Goal: Communication & Community: Answer question/provide support

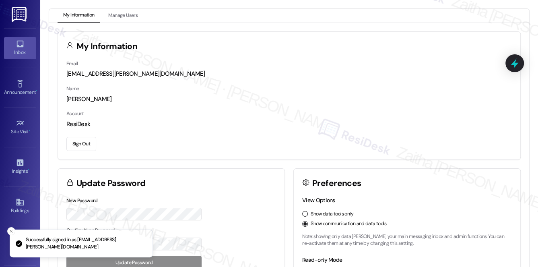
click at [21, 54] on div "Inbox" at bounding box center [20, 52] width 40 height 8
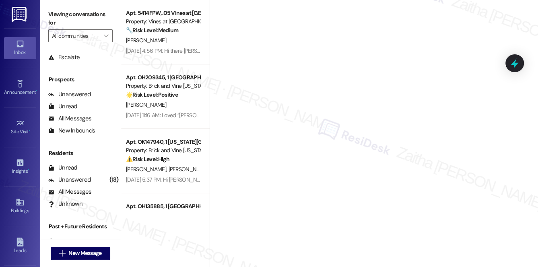
scroll to position [96, 0]
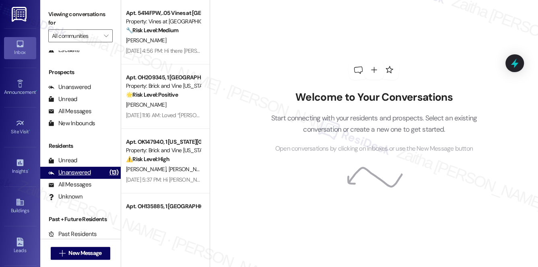
click at [73, 172] on div "Unanswered" at bounding box center [69, 172] width 43 height 8
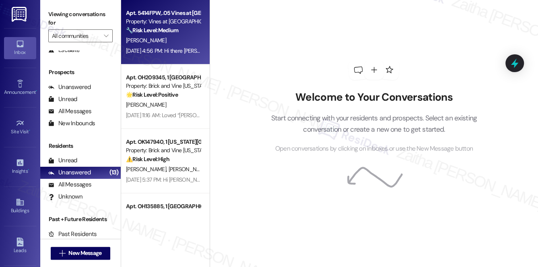
click at [170, 45] on div "[PERSON_NAME]" at bounding box center [163, 40] width 76 height 10
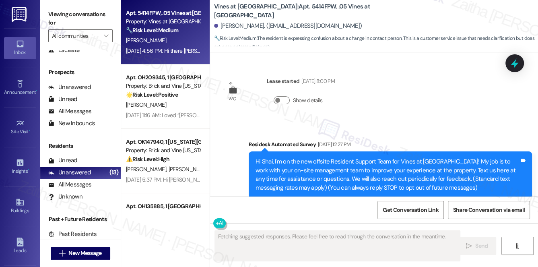
scroll to position [23686, 0]
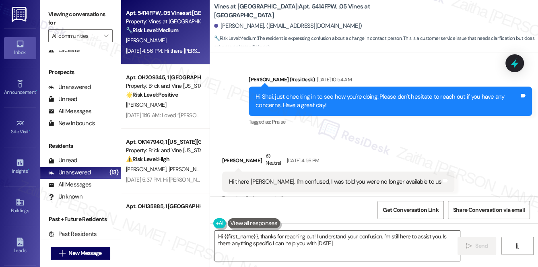
type textarea "Hi {{first_name}}, thanks for reaching out! I understand your confusion. I'm st…"
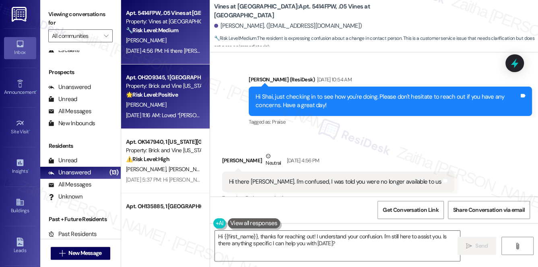
click at [176, 104] on div "[PERSON_NAME]" at bounding box center [163, 105] width 76 height 10
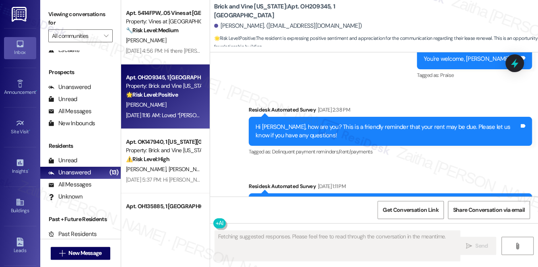
scroll to position [5590, 0]
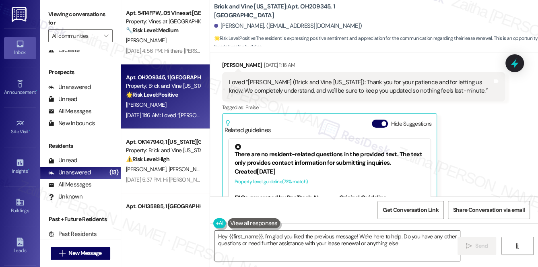
type textarea "Hey {{first_name}}, I'm glad you liked the previous message! We're here to help…"
click at [376, 120] on button "Hide Suggestions" at bounding box center [380, 124] width 16 height 8
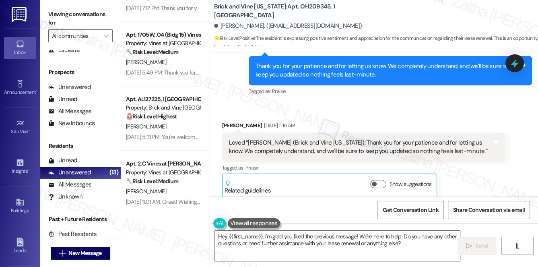
scroll to position [886, 0]
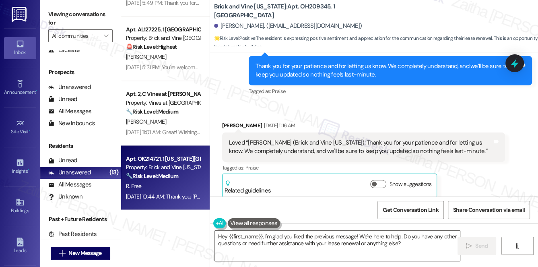
click at [186, 174] on div "🔧 Risk Level: Medium The resident initially reported an AC issue, which could h…" at bounding box center [163, 176] width 75 height 8
type textarea "Fetching suggested responses. Please feel free to read through the conversation…"
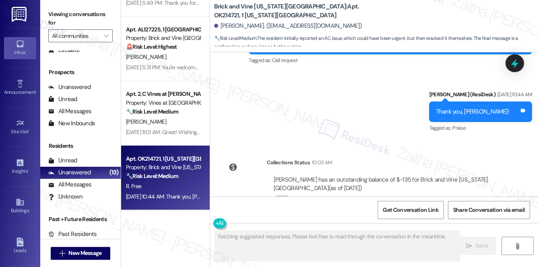
scroll to position [4458, 0]
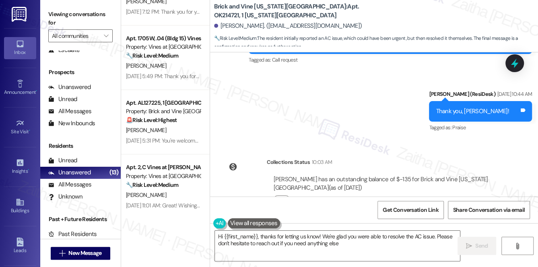
type textarea "Hi {{first_name}}, thanks for letting us know! We're glad you were able to reso…"
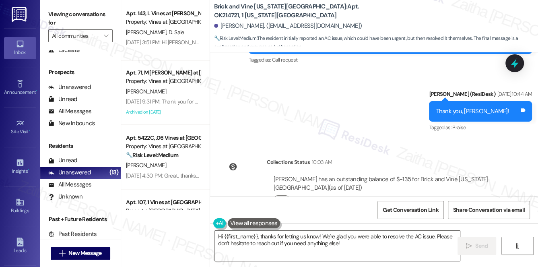
scroll to position [520, 0]
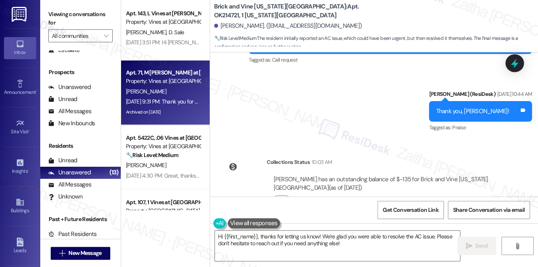
click at [156, 97] on div "[DATE] 9:31 PM: Thank you for your message. Our offices are currently closed, b…" at bounding box center [163, 102] width 76 height 10
type textarea "Fetching suggested responses. Please feel free to read through the conversation…"
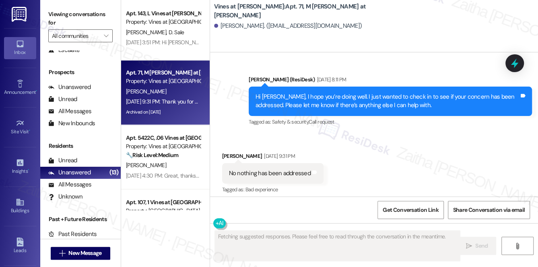
scroll to position [8256, 0]
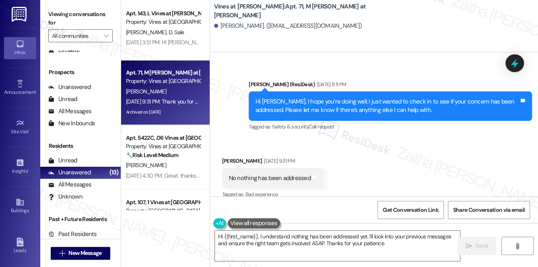
type textarea "Hi {{first_name}}, I understand nothing has been addressed yet. I'll look into …"
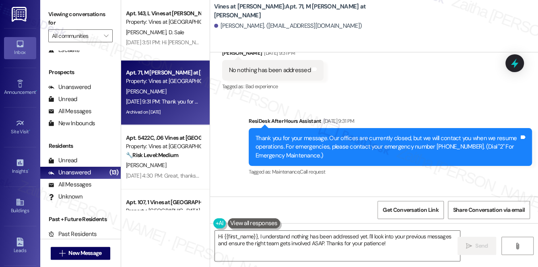
scroll to position [8366, 0]
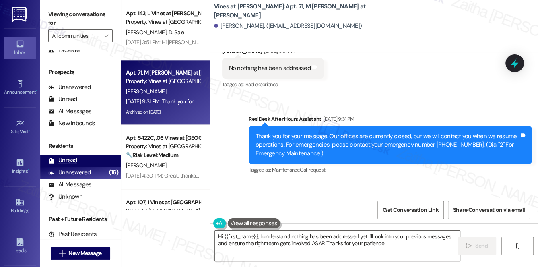
click at [66, 159] on div "Unread" at bounding box center [62, 160] width 29 height 8
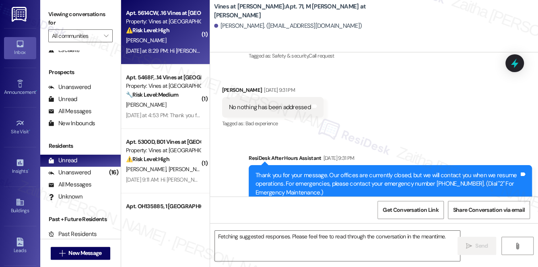
scroll to position [8198, 0]
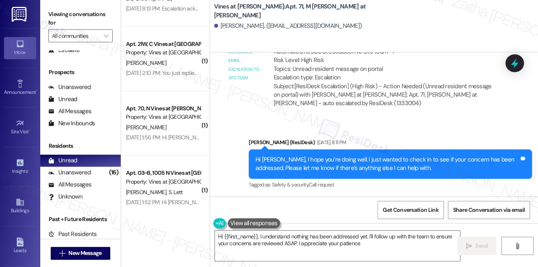
type textarea "Hi {{first_name}}, I understand nothing has been addressed yet. I'll follow up …"
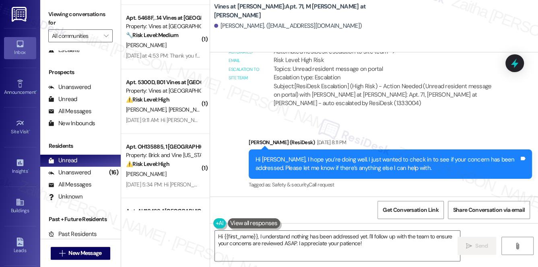
scroll to position [0, 0]
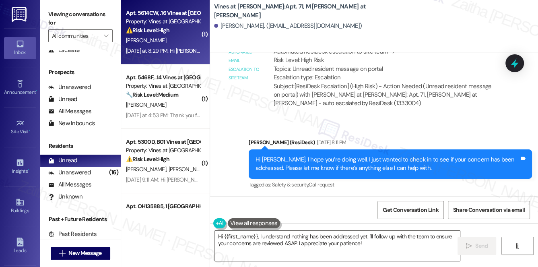
click at [174, 40] on div "[PERSON_NAME]" at bounding box center [163, 40] width 76 height 10
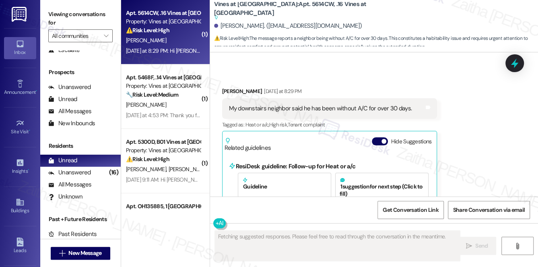
scroll to position [11008, 0]
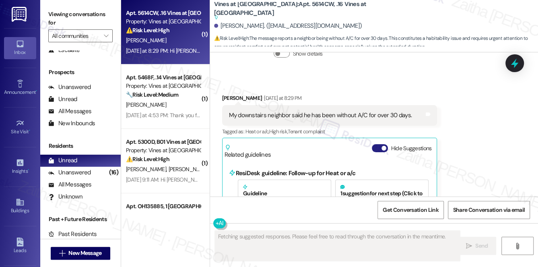
click at [379, 144] on button "Hide Suggestions" at bounding box center [380, 148] width 16 height 8
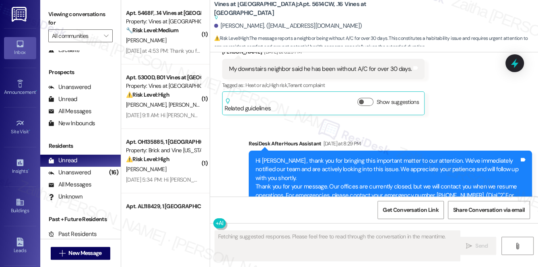
scroll to position [11121, 0]
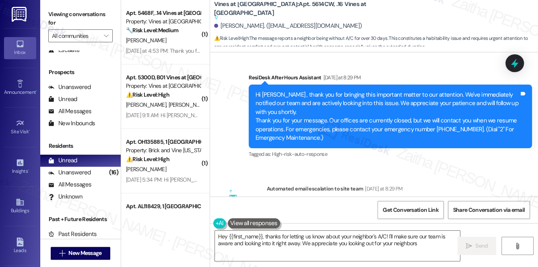
type textarea "Hey {{first_name}}, thanks for letting us know about your neighbor's A/C! I'll …"
click at [224, 234] on textarea "Hey {{first_name}}, thanks for letting us know about your neighbor's A/C! I'll …" at bounding box center [338, 246] width 246 height 30
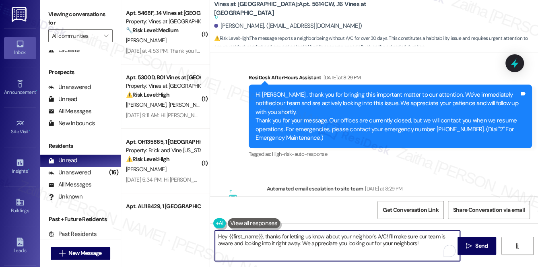
click at [228, 240] on textarea "Hey {{first_name}}, thanks for letting us know about your neighbor's A/C! I'll …" at bounding box center [338, 246] width 246 height 30
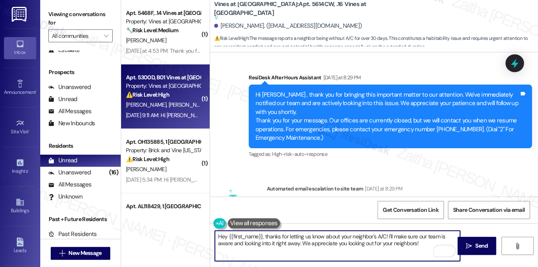
click at [177, 100] on div "[PERSON_NAME] [PERSON_NAME]" at bounding box center [163, 105] width 76 height 10
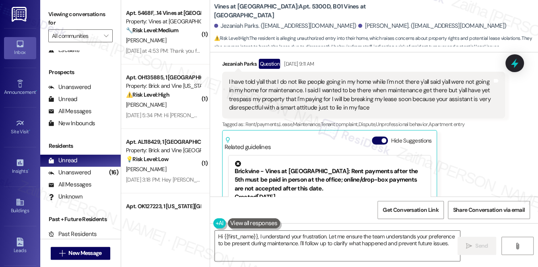
scroll to position [6616, 0]
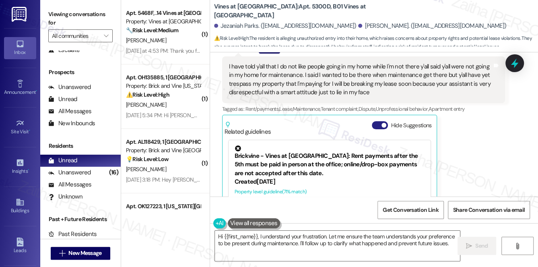
click at [376, 121] on button "Hide Suggestions" at bounding box center [380, 125] width 16 height 8
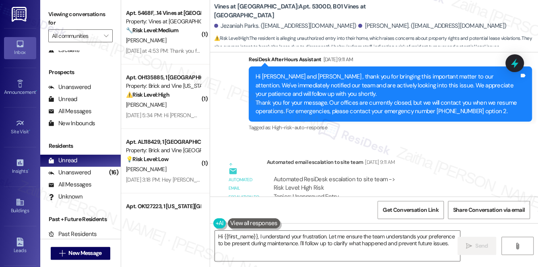
scroll to position [6729, 0]
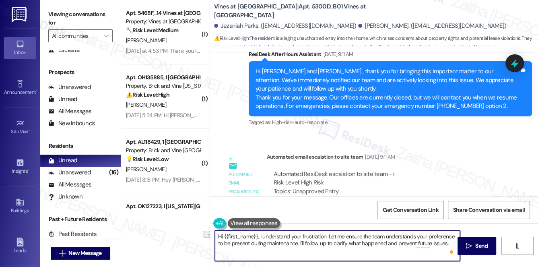
drag, startPoint x: 305, startPoint y: 243, endPoint x: 445, endPoint y: 242, distance: 140.6
click at [445, 242] on textarea "Hi {{first_name}}, I understand your frustration. Let me ensure the team unders…" at bounding box center [338, 246] width 246 height 30
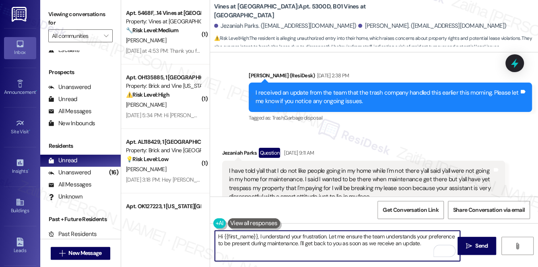
scroll to position [6509, 0]
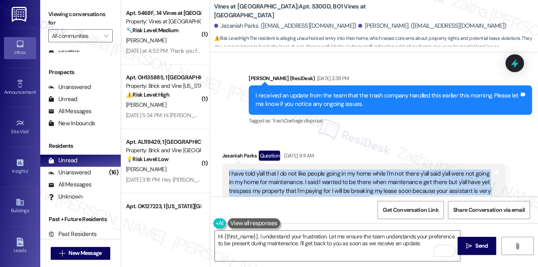
drag, startPoint x: 226, startPoint y: 128, endPoint x: 375, endPoint y: 152, distance: 151.8
click at [375, 164] on div "I have told y'all that I do not like people going in my home while I'm not ther…" at bounding box center [364, 187] width 284 height 47
copy div "I have told y'all that I do not like people going in my home while I'm not ther…"
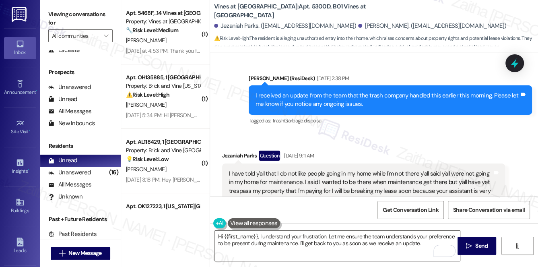
click at [501, 164] on div "I have told y'all that I do not like people going in my home while I'm not ther…" at bounding box center [364, 187] width 284 height 47
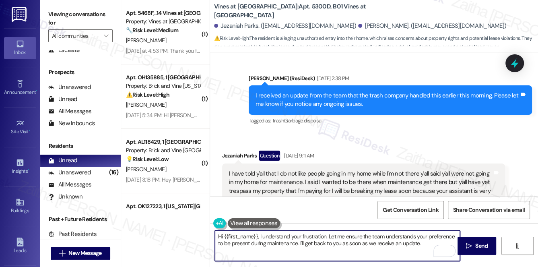
drag, startPoint x: 257, startPoint y: 236, endPoint x: 263, endPoint y: 236, distance: 5.6
click at [263, 236] on textarea "Hi {{first_name}}, I understand your frustration. Let me ensure the team unders…" at bounding box center [338, 246] width 246 height 30
click at [264, 236] on textarea "Hi {{first_name}}, I understand your frustration. Let me ensure the team unders…" at bounding box center [338, 246] width 246 height 30
drag, startPoint x: 259, startPoint y: 235, endPoint x: 425, endPoint y: 253, distance: 166.8
click at [422, 255] on textarea "Hi {{first_name}}, I understand your frustration. Let me ensure the team unders…" at bounding box center [338, 246] width 246 height 30
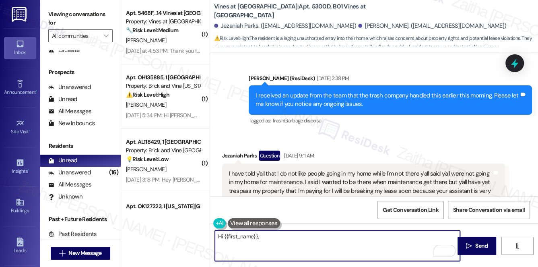
paste textarea "I understand your concerns. The team is currently looking into this matter and …"
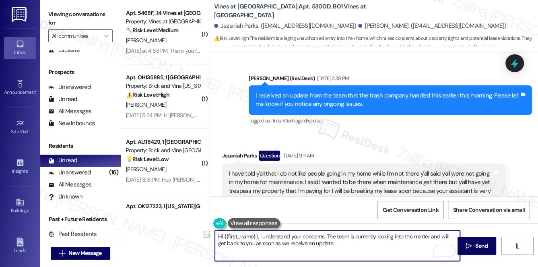
drag, startPoint x: 264, startPoint y: 241, endPoint x: 363, endPoint y: 238, distance: 98.7
click at [361, 242] on textarea "Hi {{first_name}}, I understand your concerns. The team is currently looking in…" at bounding box center [338, 246] width 246 height 30
click at [260, 235] on textarea "Hi {{first_name}}, I understand your concerns. The team is currently looking in…" at bounding box center [338, 246] width 246 height 30
drag, startPoint x: 260, startPoint y: 235, endPoint x: 275, endPoint y: 247, distance: 19.8
click at [275, 247] on textarea "Hi {{first_name}}, I understand your concerns. The team is currently looking in…" at bounding box center [338, 246] width 246 height 30
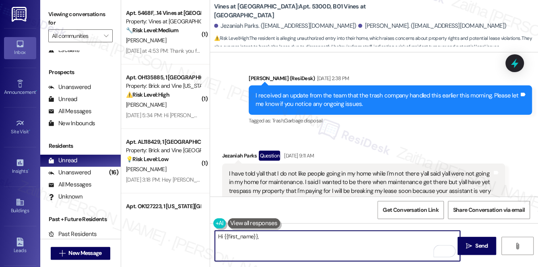
paste textarea "I understand your concerns about maintenance access. The team is currently look…"
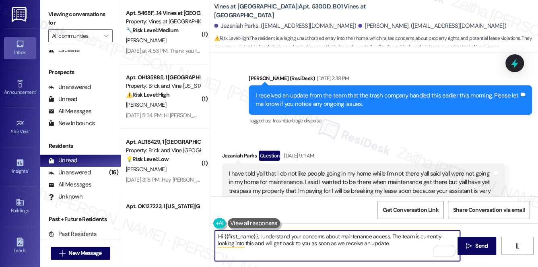
click at [271, 242] on textarea "Hi {{first_name}}, I understand your concerns about maintenance access. The tea…" at bounding box center [338, 246] width 246 height 30
click at [268, 243] on textarea "Hi {{first_name}}, I understand your concerns about maintenance access. The tea…" at bounding box center [338, 246] width 246 height 30
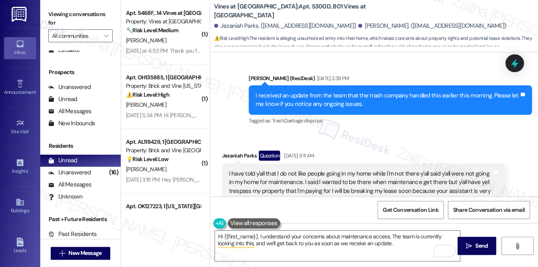
drag, startPoint x: 477, startPoint y: 243, endPoint x: 472, endPoint y: 229, distance: 14.8
click at [472, 229] on div "Hi {{first_name}}, I understand your concerns about maintenance access. The tea…" at bounding box center [374, 253] width 328 height 60
click at [229, 151] on div "Jezaniah Parks Question [DATE] 9:11 AM" at bounding box center [364, 157] width 284 height 13
copy div "Jezaniah"
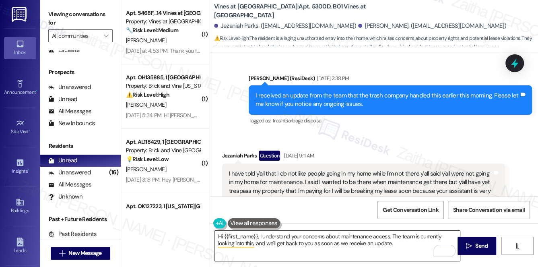
click at [246, 236] on textarea "Hi {{first_name}}, I understand your concerns about maintenance access. The tea…" at bounding box center [338, 246] width 246 height 30
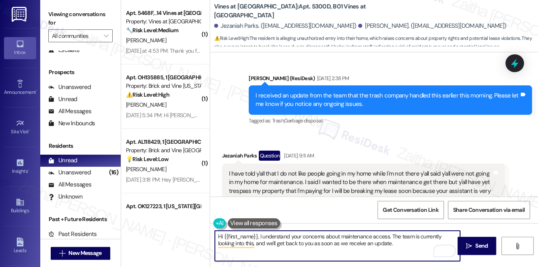
click at [246, 236] on textarea "Hi {{first_name}}, I understand your concerns about maintenance access. The tea…" at bounding box center [338, 246] width 246 height 30
paste textarea "Jezaniah"
type textarea "Hi [PERSON_NAME], I understand your concerns about maintenance access. The team…"
drag, startPoint x: 483, startPoint y: 246, endPoint x: 477, endPoint y: 243, distance: 6.8
click at [482, 246] on span "Send" at bounding box center [482, 246] width 12 height 8
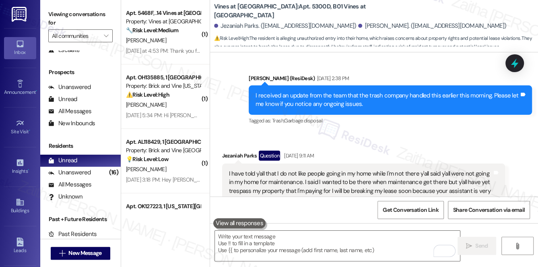
scroll to position [6519, 0]
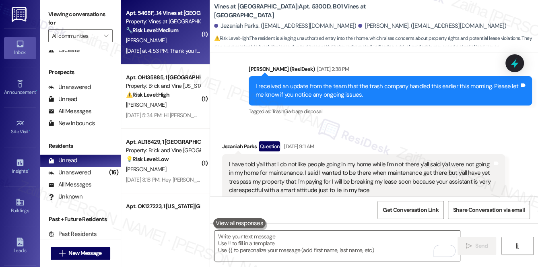
click at [170, 40] on div "[PERSON_NAME]" at bounding box center [163, 40] width 76 height 10
type textarea "Fetching suggested responses. Please feel free to read through the conversation…"
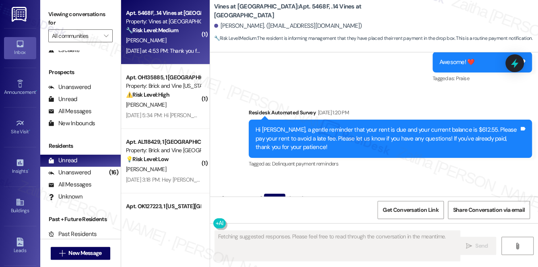
scroll to position [5108, 0]
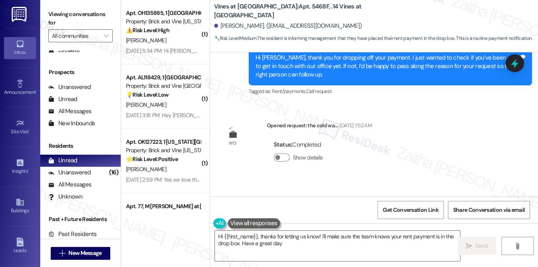
type textarea "Hi {{first_name}}, thanks for letting us know! I'll make sure the team knows yo…"
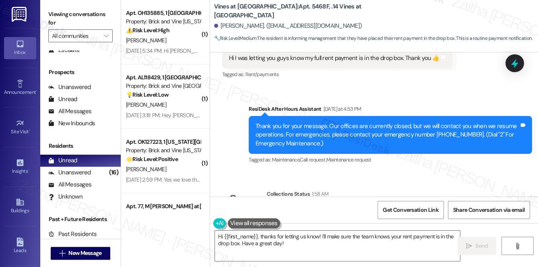
scroll to position [5276, 0]
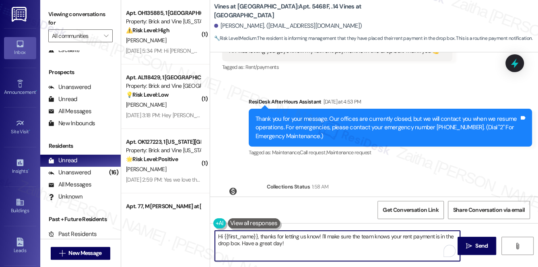
click at [300, 244] on textarea "Hi {{first_name}}, thanks for letting us know! I'll make sure the team knows yo…" at bounding box center [338, 246] width 246 height 30
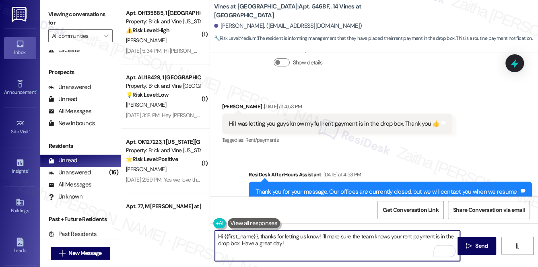
scroll to position [5167, 0]
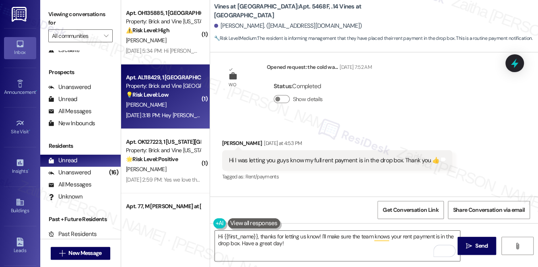
click at [172, 95] on div "💡 Risk Level: Low The resident is inquiring about rent-to-own options, which is…" at bounding box center [163, 95] width 75 height 8
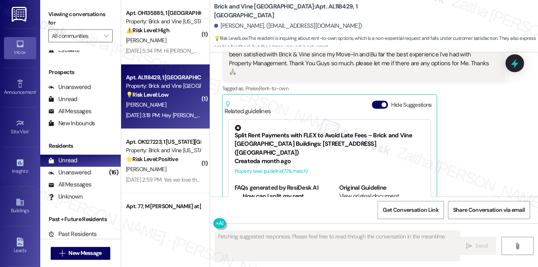
scroll to position [221, 0]
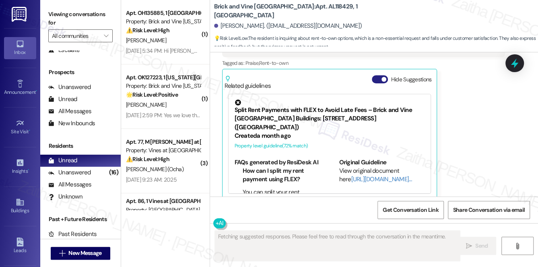
click at [376, 75] on button "Hide Suggestions" at bounding box center [380, 79] width 16 height 8
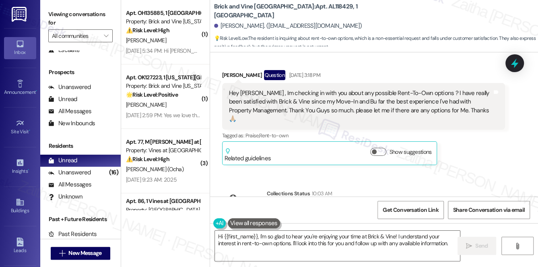
scroll to position [160, 0]
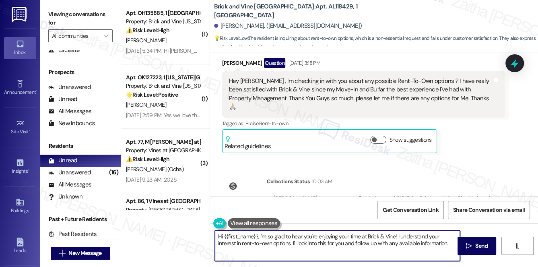
click at [259, 237] on textarea "Hi {{first_name}}, I'm so glad to hear you're enjoying your time at Brick & Vin…" at bounding box center [338, 246] width 246 height 30
click at [274, 250] on textarea "Hi {{first_name}}, thank you for reaching out! I'm so glad to hear you're enjoy…" at bounding box center [338, 246] width 246 height 30
drag, startPoint x: 321, startPoint y: 236, endPoint x: 260, endPoint y: 235, distance: 60.8
click at [258, 236] on textarea "Hi {{first_name}}, thank you for reaching out! I'm so glad to hear you're enjoy…" at bounding box center [338, 246] width 246 height 30
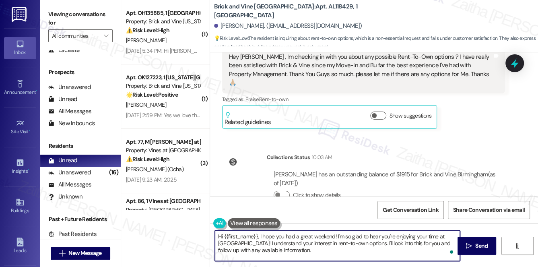
scroll to position [197, 0]
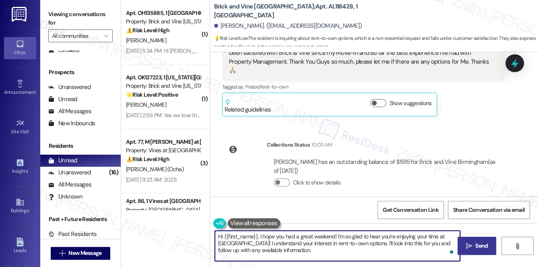
type textarea "Hi {{first_name}}, I hope you had a great weekend! I'm so glad to hear you're e…"
drag, startPoint x: 478, startPoint y: 242, endPoint x: 453, endPoint y: 225, distance: 29.8
click at [478, 242] on span "Send" at bounding box center [482, 246] width 12 height 8
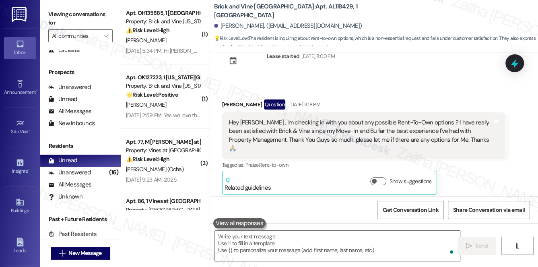
scroll to position [114, 0]
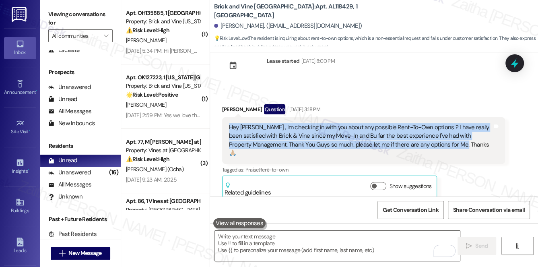
drag, startPoint x: 224, startPoint y: 124, endPoint x: 460, endPoint y: 149, distance: 237.7
click at [460, 149] on div "Hey [PERSON_NAME] , Im checking in with you about any possible Rent-To-Own opti…" at bounding box center [364, 140] width 284 height 47
copy div "Hey [PERSON_NAME] , Im checking in with you about any possible Rent-To-Own opti…"
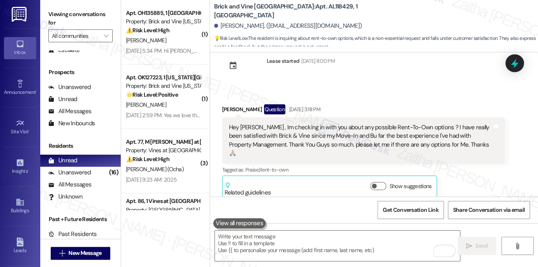
click at [455, 94] on div "Received via SMS [PERSON_NAME] Question [DATE] 3:18 PM Hey [PERSON_NAME] , Im c…" at bounding box center [374, 145] width 328 height 119
drag, startPoint x: 518, startPoint y: 60, endPoint x: 503, endPoint y: 69, distance: 17.5
click at [518, 60] on icon at bounding box center [515, 63] width 10 height 10
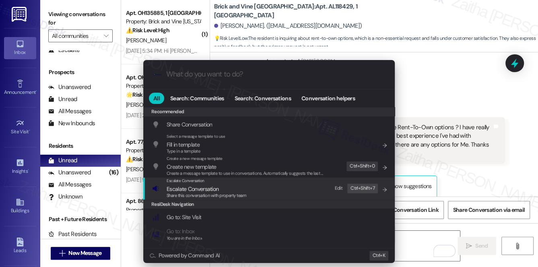
click at [187, 187] on span "Escalate Conversation" at bounding box center [193, 188] width 52 height 7
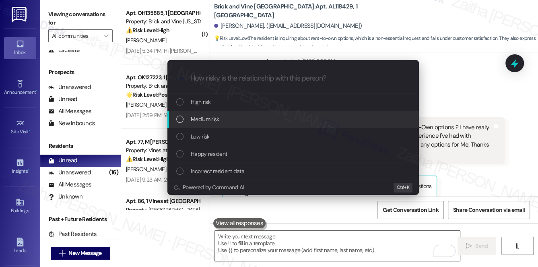
click at [201, 118] on span "Medium risk" at bounding box center [205, 119] width 28 height 9
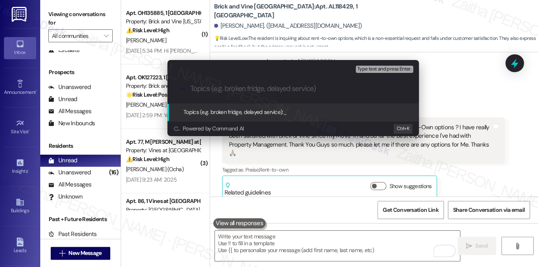
paste input "Inquiry About Possible Rent-to-Own Options"
type input "Inquiry About Possible Rent-to-Own Options"
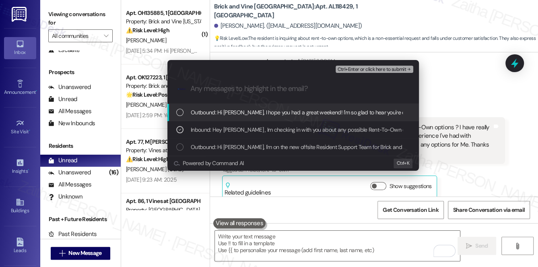
click at [362, 68] on span "Ctrl+Enter or click here to submit" at bounding box center [371, 70] width 69 height 6
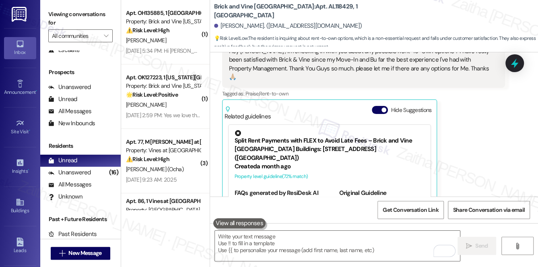
scroll to position [221, 0]
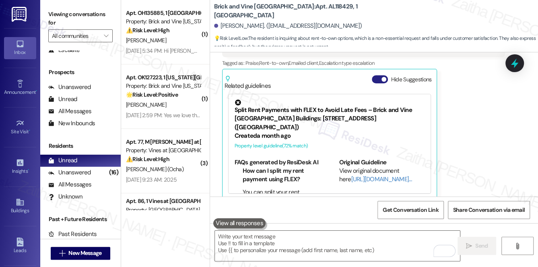
click at [377, 75] on button "Hide Suggestions" at bounding box center [380, 79] width 16 height 8
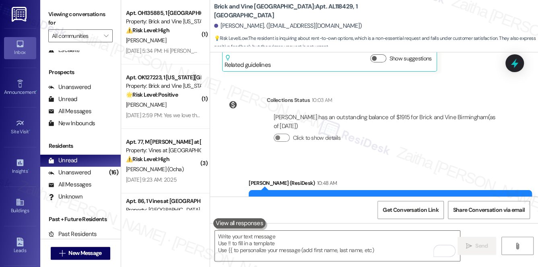
scroll to position [282, 0]
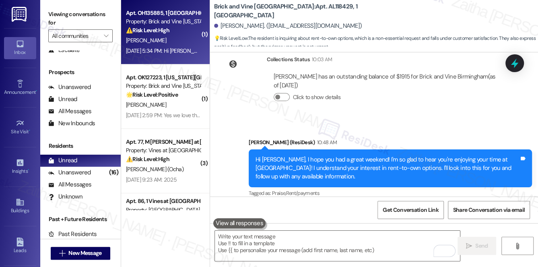
click at [179, 35] on div "[PERSON_NAME]" at bounding box center [163, 40] width 76 height 10
type textarea "Fetching suggested responses. Please feel free to read through the conversation…"
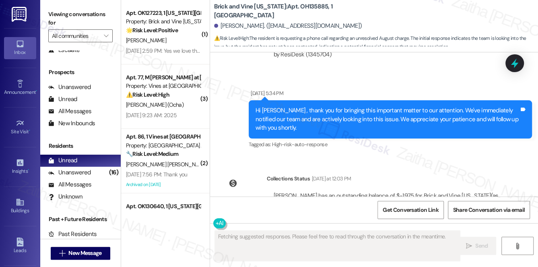
scroll to position [5603, 0]
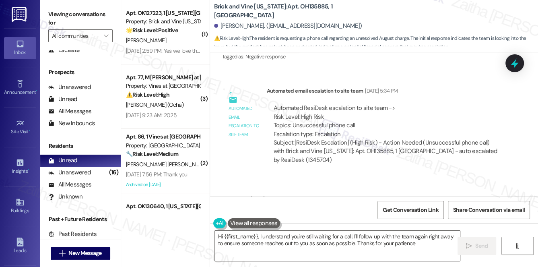
type textarea "Hi {{first_name}}, I understand you're still waiting for a call. I'll follow up…"
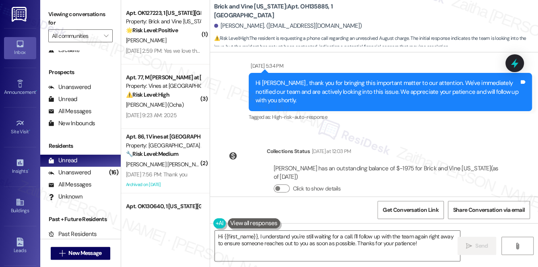
scroll to position [5676, 0]
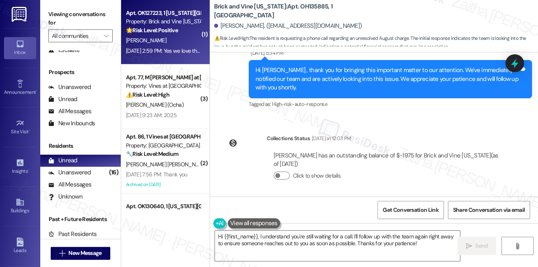
click at [183, 37] on div "[PERSON_NAME]" at bounding box center [163, 40] width 76 height 10
type textarea "Fetching suggested responses. Please feel free to read through the conversation…"
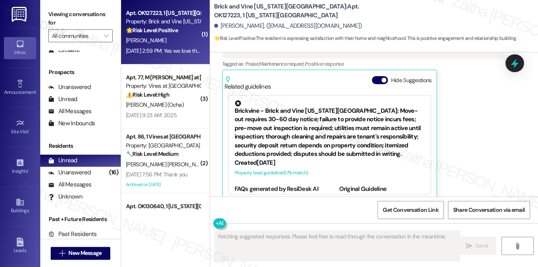
scroll to position [691, 0]
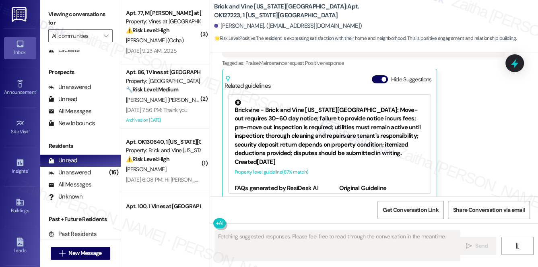
click at [375, 75] on button "Hide Suggestions" at bounding box center [380, 79] width 16 height 8
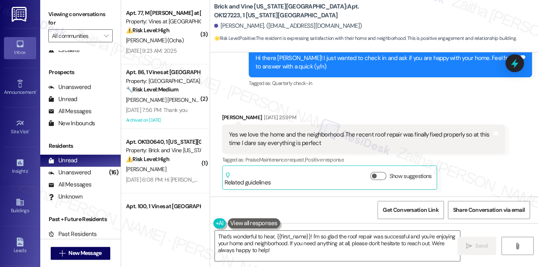
scroll to position [558, 0]
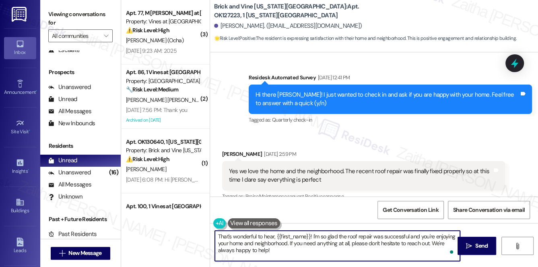
drag, startPoint x: 289, startPoint y: 242, endPoint x: 296, endPoint y: 250, distance: 11.1
click at [296, 250] on textarea "That's wonderful to hear, {{first_name}}! I'm so glad the roof repair was succe…" at bounding box center [338, 246] width 246 height 30
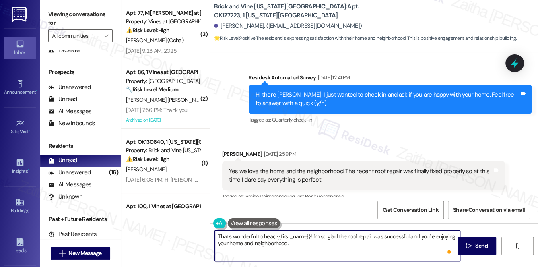
paste textarea "Could I ask a quick favor? If you don’t mind, would you be willing to share you…"
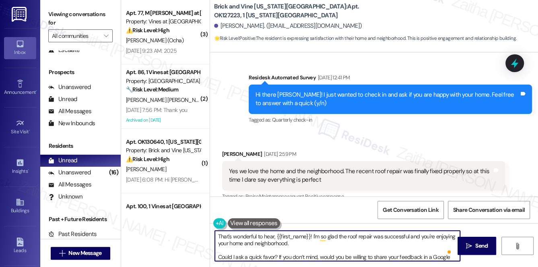
scroll to position [16, 0]
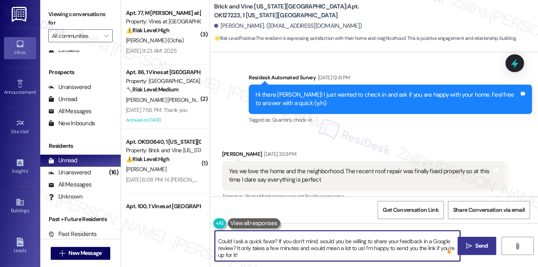
type textarea "That's wonderful to hear, {{first_name}}! I'm so glad the roof repair was succe…"
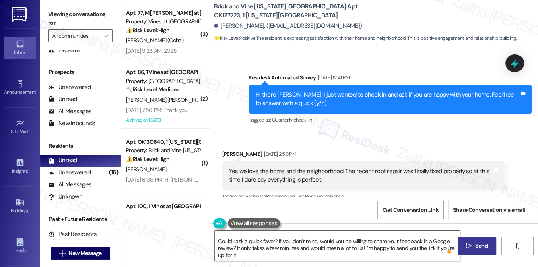
drag, startPoint x: 473, startPoint y: 247, endPoint x: 467, endPoint y: 244, distance: 6.7
click at [473, 247] on span " Send" at bounding box center [477, 246] width 25 height 8
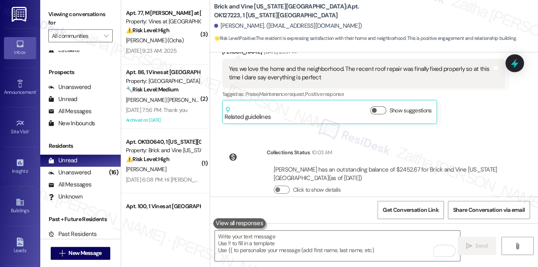
scroll to position [767, 0]
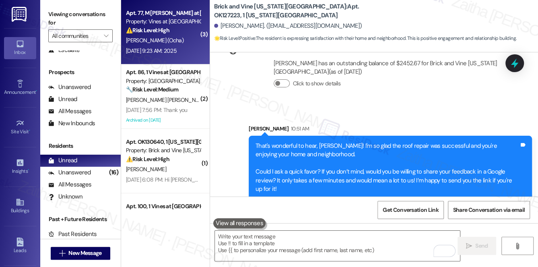
click at [177, 47] on div "[DATE] 9:23 AM: 2025 [DATE] 9:23 AM: 2025" at bounding box center [151, 50] width 51 height 7
type textarea "Fetching suggested responses. Please feel free to read through the conversation…"
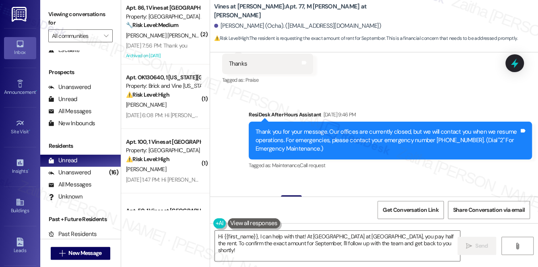
scroll to position [9299, 0]
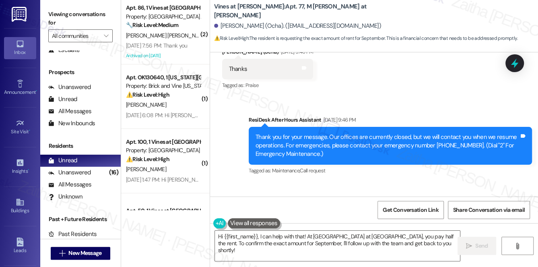
drag, startPoint x: 237, startPoint y: 95, endPoint x: 324, endPoint y: 102, distance: 87.3
click at [324, 219] on div "[PERSON_NAME], residing in apartment #77(VINES at [PERSON_NAME]):I'm requesting…" at bounding box center [360, 227] width 265 height 17
copy div "[PERSON_NAME], residing in apartment #77(VINES at [PERSON_NAME]):I'm requesting…"
click at [405, 195] on div "Received via SMS [PERSON_NAME] (Ocha) Question [DATE] 9:23 AM [PERSON_NAME], re…" at bounding box center [364, 228] width 296 height 66
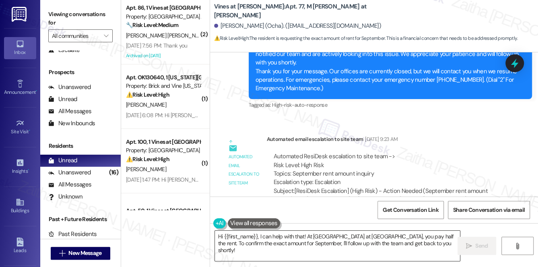
scroll to position [9555, 0]
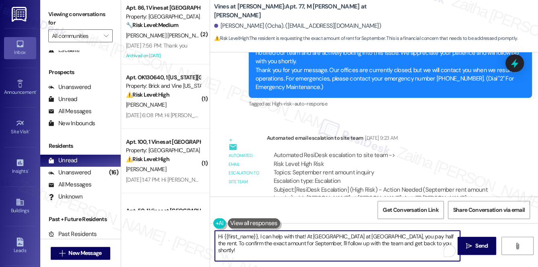
drag, startPoint x: 262, startPoint y: 236, endPoint x: 411, endPoint y: 240, distance: 149.5
click at [410, 241] on textarea "Hi {{first_name}}, I can help with that! At [GEOGRAPHIC_DATA] at [GEOGRAPHIC_DA…" at bounding box center [338, 246] width 246 height 30
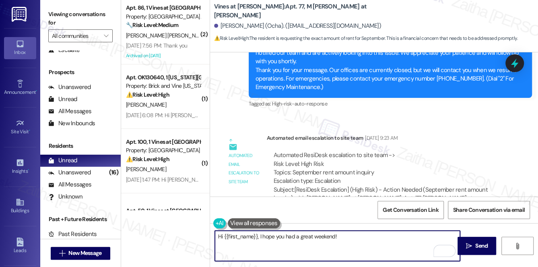
type textarea "Hi {{first_name}}, I hope you had a great weekend!"
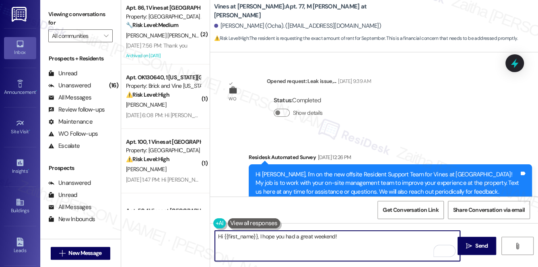
scroll to position [9555, 0]
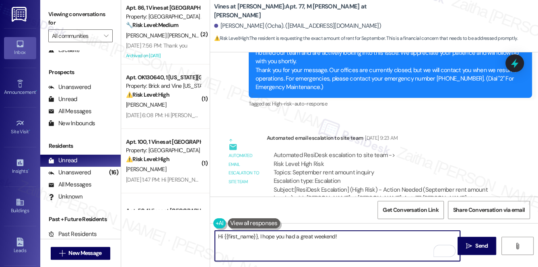
paste textarea "We’re currently looking into your request and will follow up with the exact Sep…"
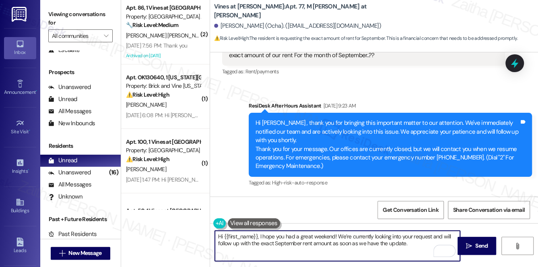
scroll to position [9482, 0]
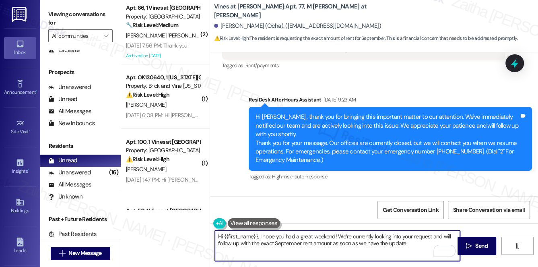
click at [266, 243] on textarea "Hi {{first_name}}, I hope you had a great weekend! We’re currently looking into…" at bounding box center [338, 246] width 246 height 30
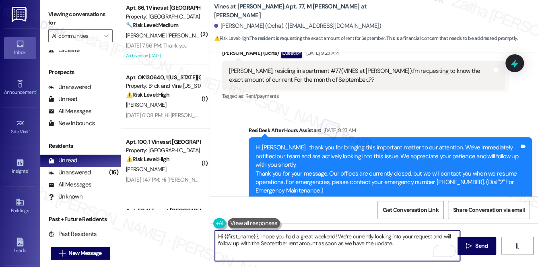
scroll to position [9518, 0]
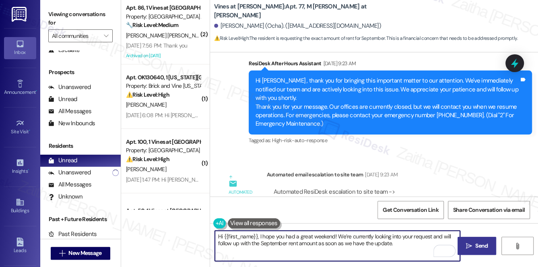
type textarea "Hi {{first_name}}, I hope you had a great weekend! We’re currently looking into…"
click at [481, 247] on span "Send" at bounding box center [482, 246] width 12 height 8
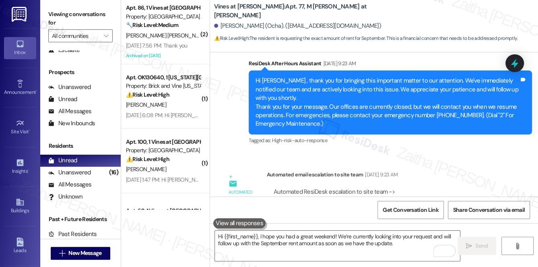
scroll to position [9508, 0]
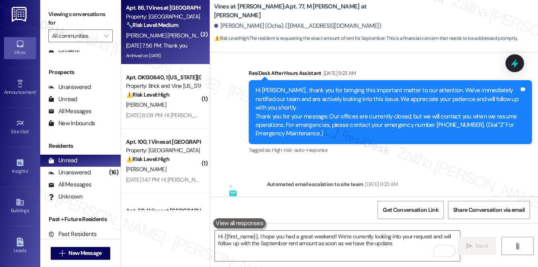
click at [184, 53] on div "Archived on [DATE]" at bounding box center [163, 56] width 76 height 10
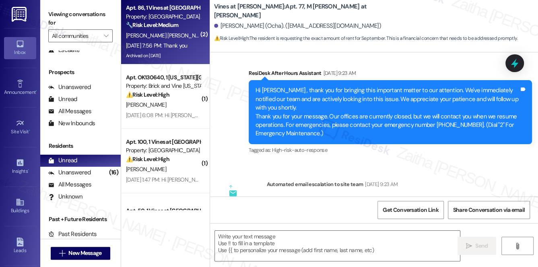
type textarea "Fetching suggested responses. Please feel free to read through the conversation…"
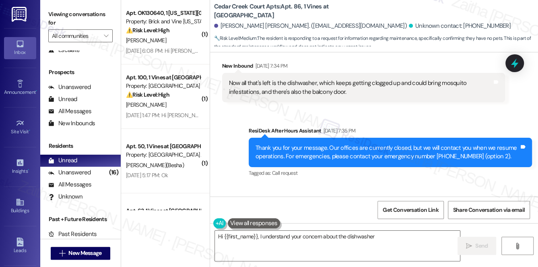
scroll to position [11659, 0]
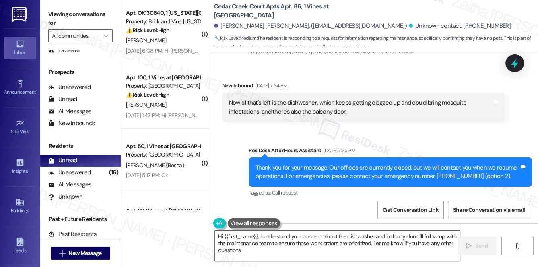
type textarea "Hi {{first_name}}, I understand your concern about the dishwasher and balcony d…"
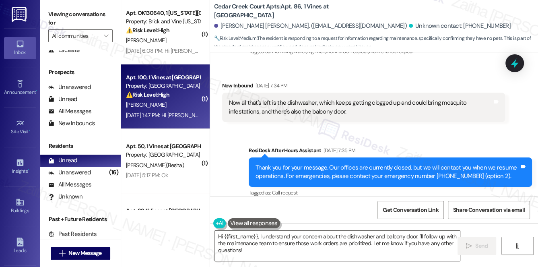
scroll to position [36, 0]
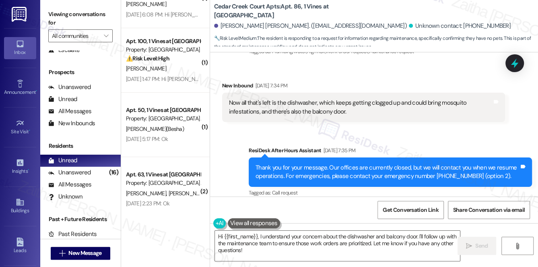
click at [345, 205] on div "Received via SMS New Inbound Aug 26, 2025 at 7:56 PM Thank you Tags and notes" at bounding box center [374, 233] width 328 height 56
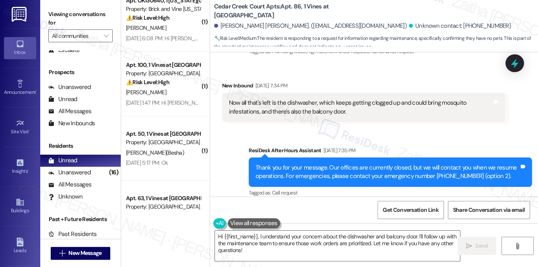
scroll to position [0, 0]
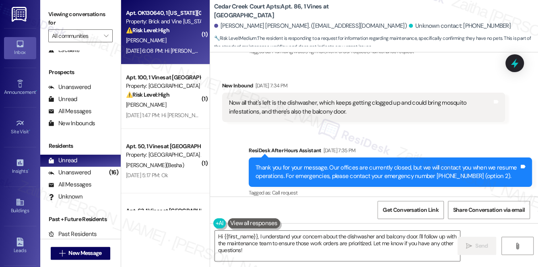
click at [185, 41] on div "[PERSON_NAME]" at bounding box center [163, 40] width 76 height 10
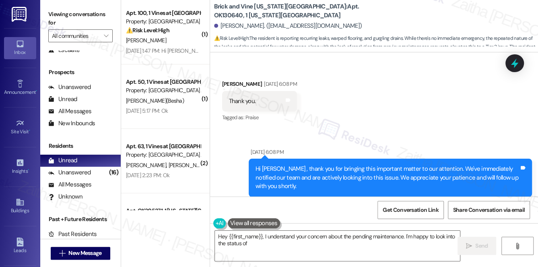
scroll to position [715, 0]
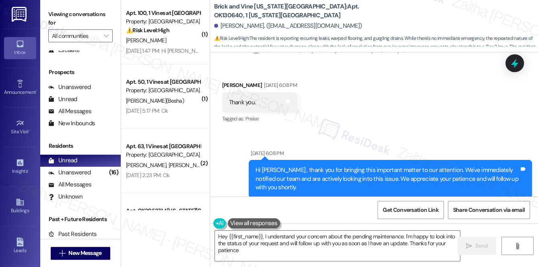
type textarea "Hey {{first_name}}, I understand your concern about the pending maintenance. I'…"
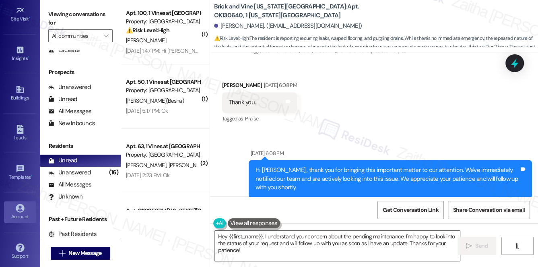
scroll to position [114, 0]
click at [21, 211] on div "Account" at bounding box center [20, 215] width 40 height 8
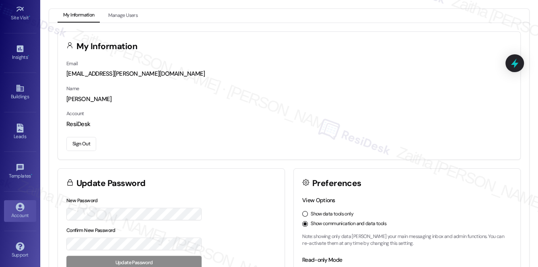
click at [84, 145] on button "Sign Out" at bounding box center [81, 144] width 30 height 14
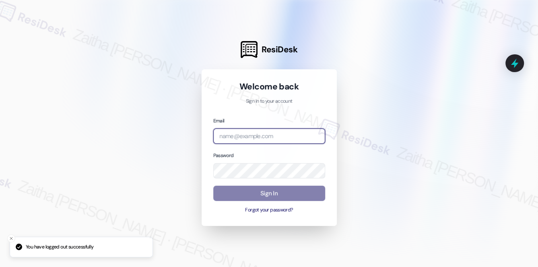
click at [250, 142] on input "email" at bounding box center [269, 136] width 112 height 16
type input "automated-surveys-meridian_management-zaitha.mae.garcia@meridian_management.com"
